Goal: Task Accomplishment & Management: Manage account settings

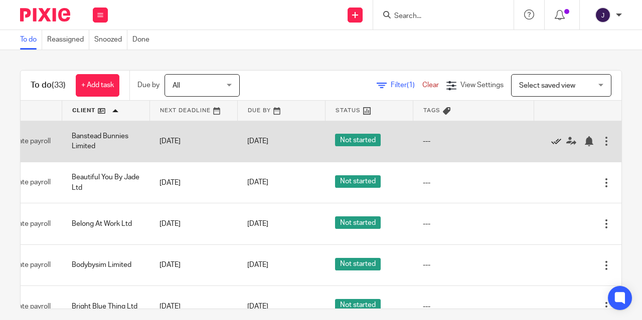
scroll to position [0, 97]
click at [551, 141] on icon at bounding box center [556, 141] width 10 height 10
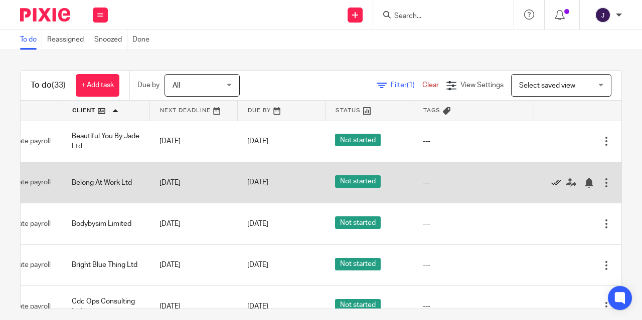
click at [551, 182] on icon at bounding box center [556, 183] width 10 height 10
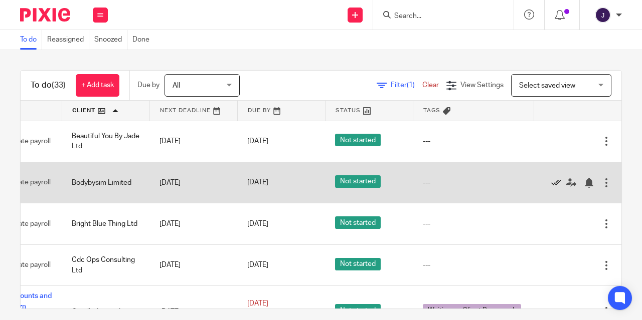
click at [551, 184] on icon at bounding box center [556, 183] width 10 height 10
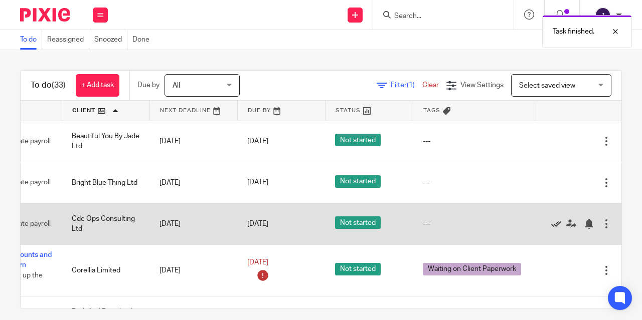
click at [551, 226] on icon at bounding box center [556, 224] width 10 height 10
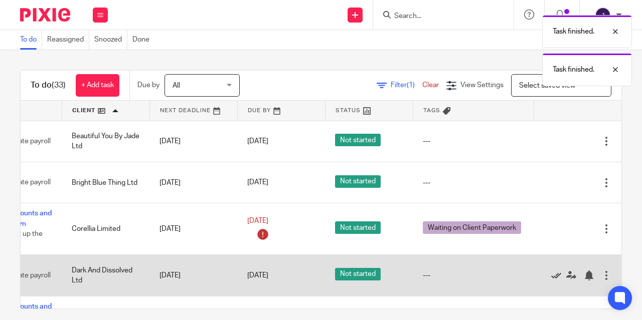
click at [551, 279] on icon at bounding box center [556, 276] width 10 height 10
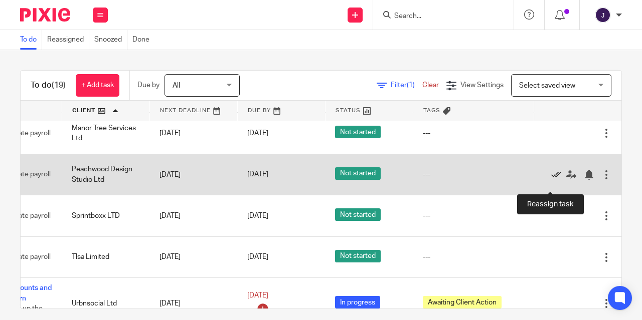
scroll to position [570, 97]
click at [551, 180] on icon at bounding box center [556, 175] width 10 height 10
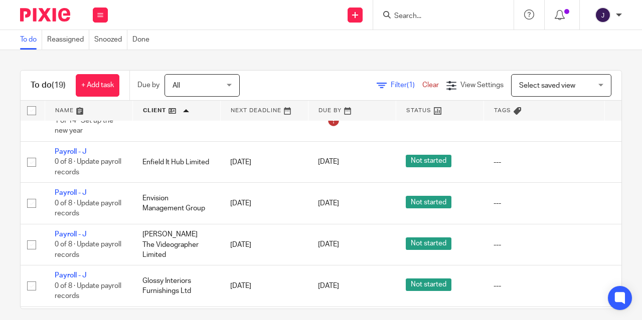
scroll to position [149, 4]
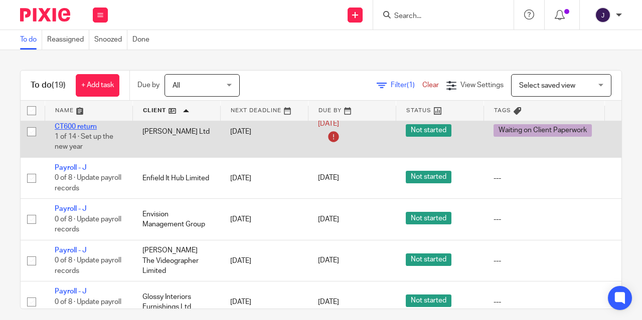
click at [81, 128] on link "Annual accounts and CT600 return" at bounding box center [89, 121] width 68 height 17
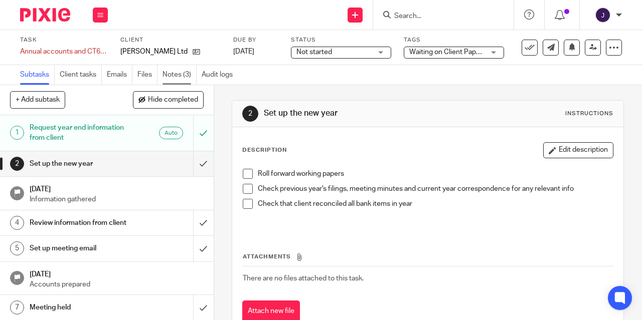
click at [176, 77] on link "Notes (3)" at bounding box center [179, 75] width 34 height 20
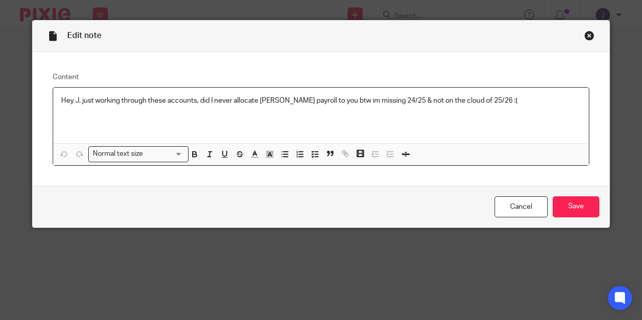
click at [584, 38] on div "Close this dialog window" at bounding box center [589, 36] width 10 height 10
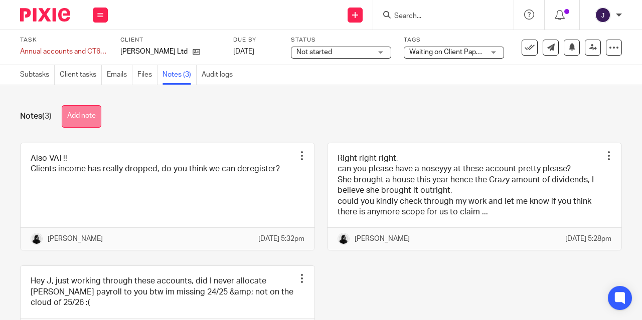
click at [86, 109] on button "Add note" at bounding box center [82, 116] width 40 height 23
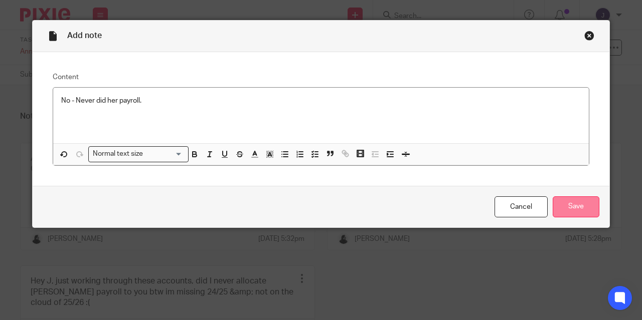
click at [576, 210] on input "Save" at bounding box center [575, 207] width 47 height 22
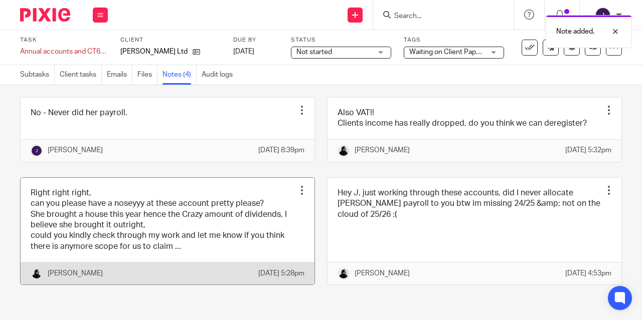
scroll to position [65, 0]
click at [197, 194] on link at bounding box center [168, 231] width 294 height 107
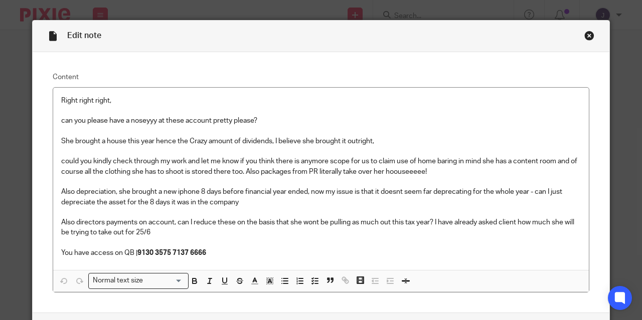
click at [587, 33] on div "Close this dialog window" at bounding box center [589, 36] width 10 height 10
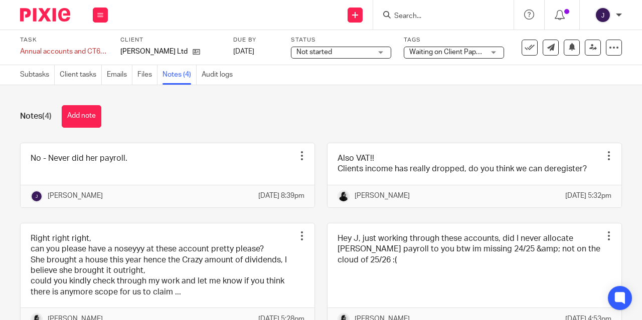
click at [149, 75] on link "Files" at bounding box center [147, 75] width 20 height 20
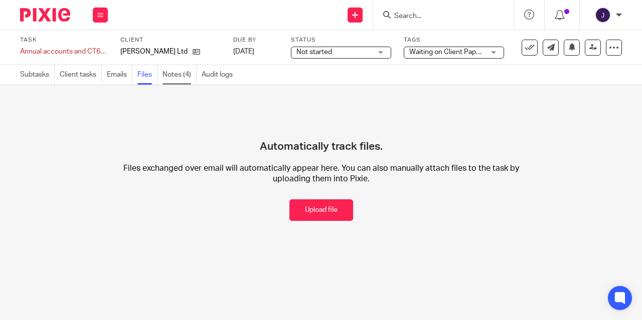
click at [178, 74] on link "Notes (4)" at bounding box center [179, 75] width 34 height 20
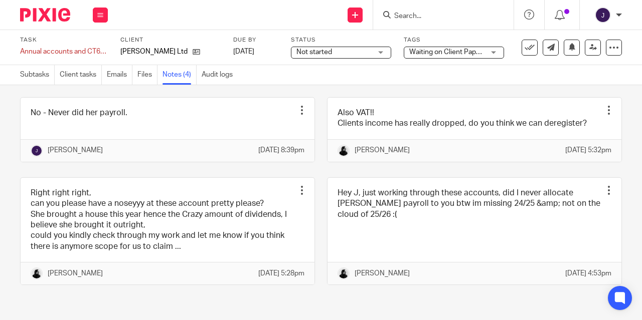
scroll to position [65, 0]
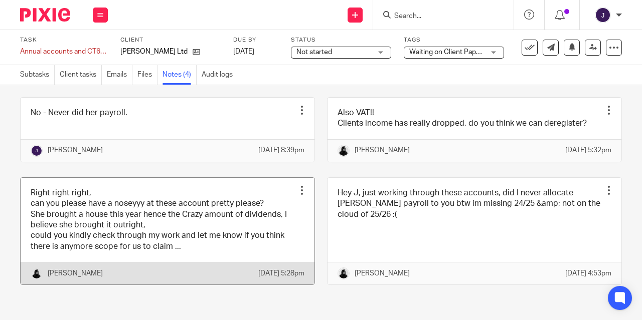
click at [200, 217] on link at bounding box center [168, 231] width 294 height 107
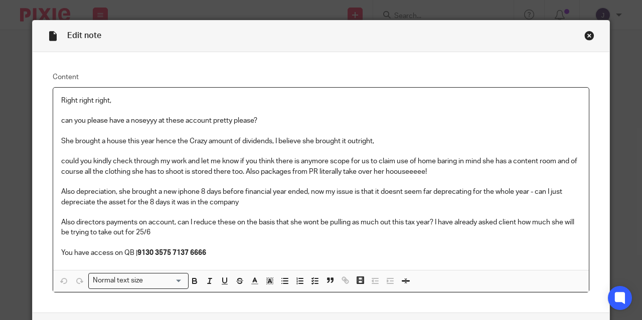
click at [585, 34] on div "Close this dialog window" at bounding box center [589, 36] width 10 height 10
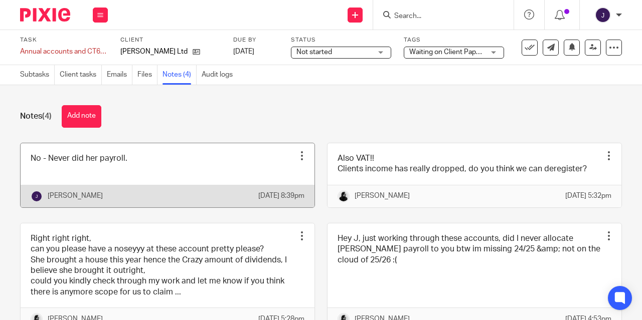
click at [187, 184] on link at bounding box center [168, 175] width 294 height 64
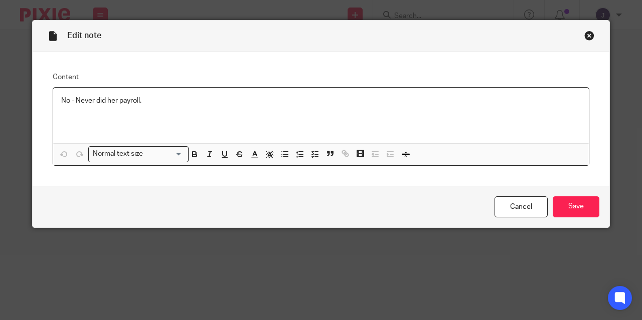
click at [150, 100] on p "No - Never did her payroll." at bounding box center [320, 101] width 519 height 10
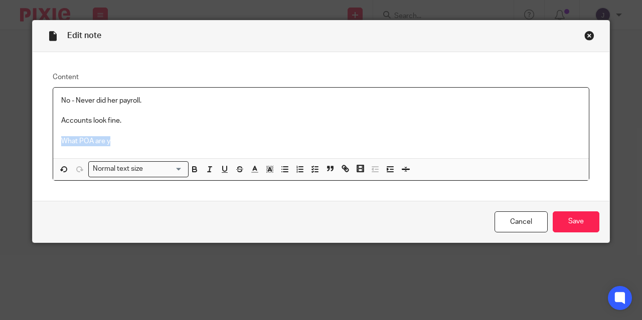
drag, startPoint x: 109, startPoint y: 141, endPoint x: 48, endPoint y: 141, distance: 61.1
click at [48, 141] on div "Content No - Never did her payroll. Accounts look fine. What POA are y Normal t…" at bounding box center [321, 126] width 576 height 149
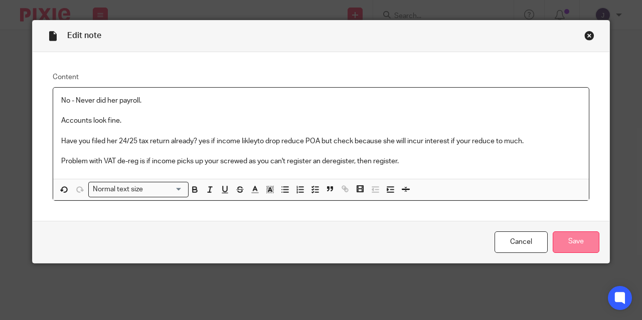
click at [568, 244] on input "Save" at bounding box center [575, 243] width 47 height 22
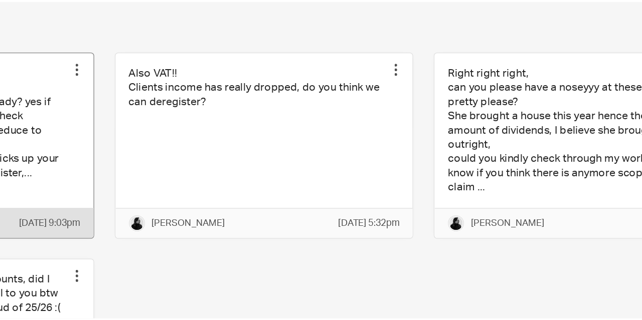
scroll to position [18, 0]
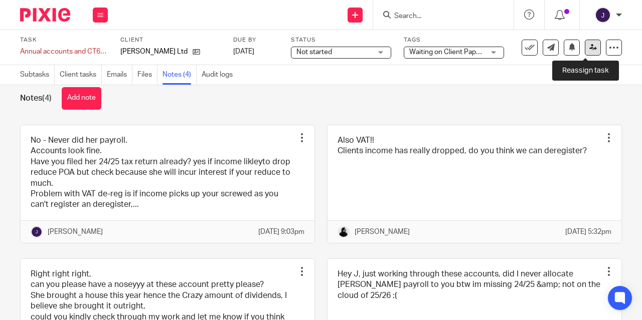
click at [589, 49] on icon at bounding box center [593, 48] width 8 height 8
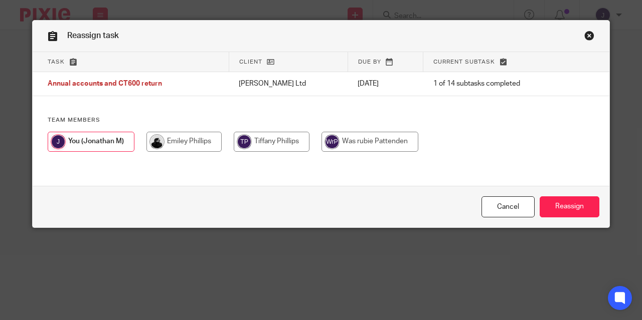
click at [178, 150] on input "radio" at bounding box center [183, 142] width 75 height 20
radio input "true"
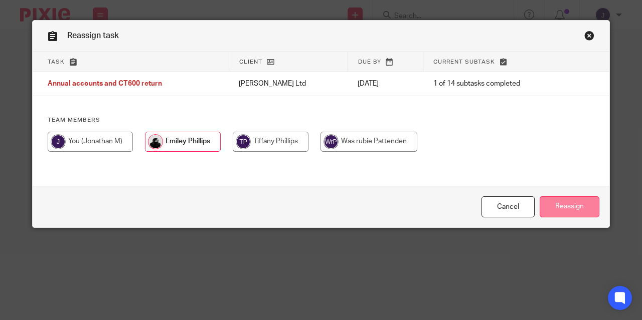
click at [578, 204] on input "Reassign" at bounding box center [569, 207] width 60 height 22
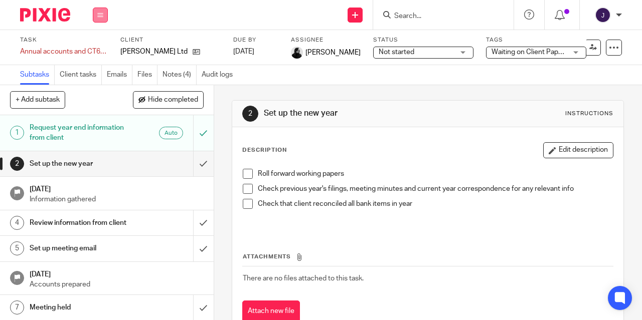
click at [105, 16] on button at bounding box center [100, 15] width 15 height 15
click at [101, 47] on link "Work" at bounding box center [96, 46] width 18 height 7
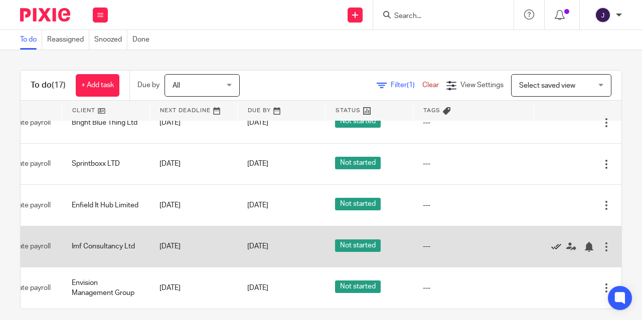
scroll to position [184, 97]
click at [551, 249] on icon at bounding box center [556, 247] width 10 height 10
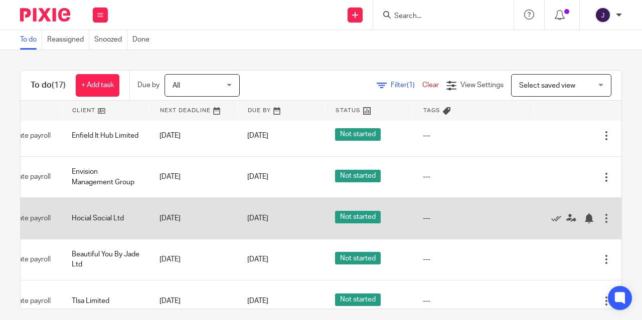
scroll to position [254, 97]
click at [551, 223] on icon at bounding box center [556, 219] width 10 height 10
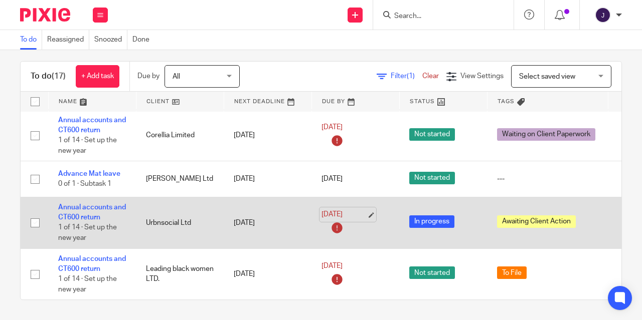
scroll to position [469, 0]
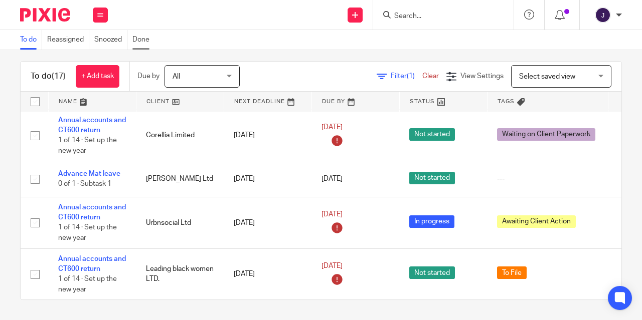
click at [146, 39] on link "Done" at bounding box center [143, 40] width 22 height 20
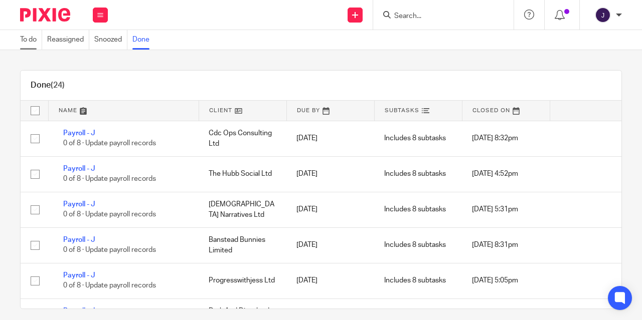
click at [31, 39] on link "To do" at bounding box center [31, 40] width 22 height 20
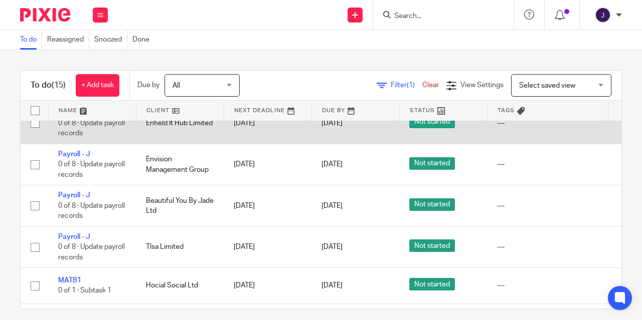
scroll to position [267, 0]
